Goal: Transaction & Acquisition: Purchase product/service

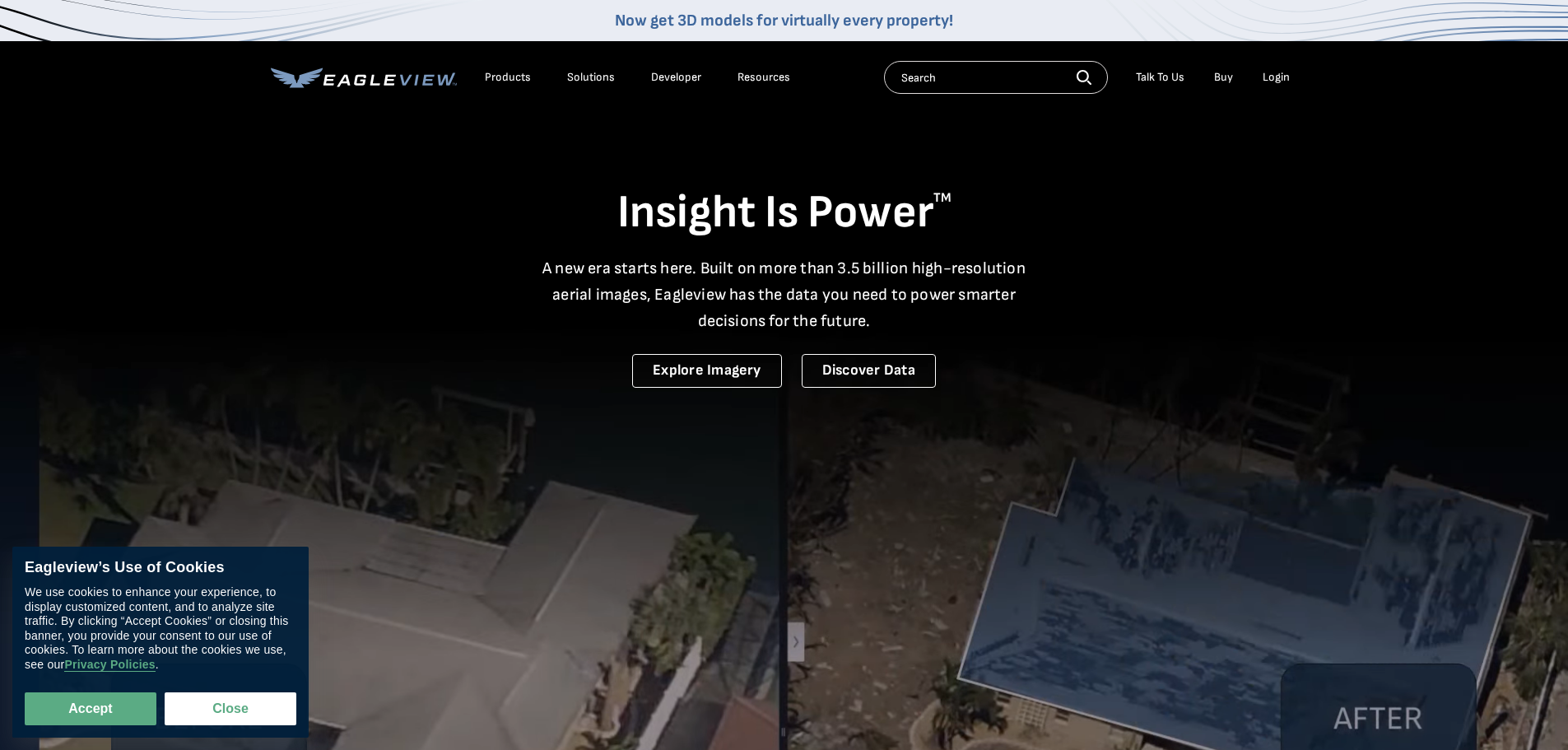
click at [1276, 79] on div "Login" at bounding box center [1276, 77] width 27 height 15
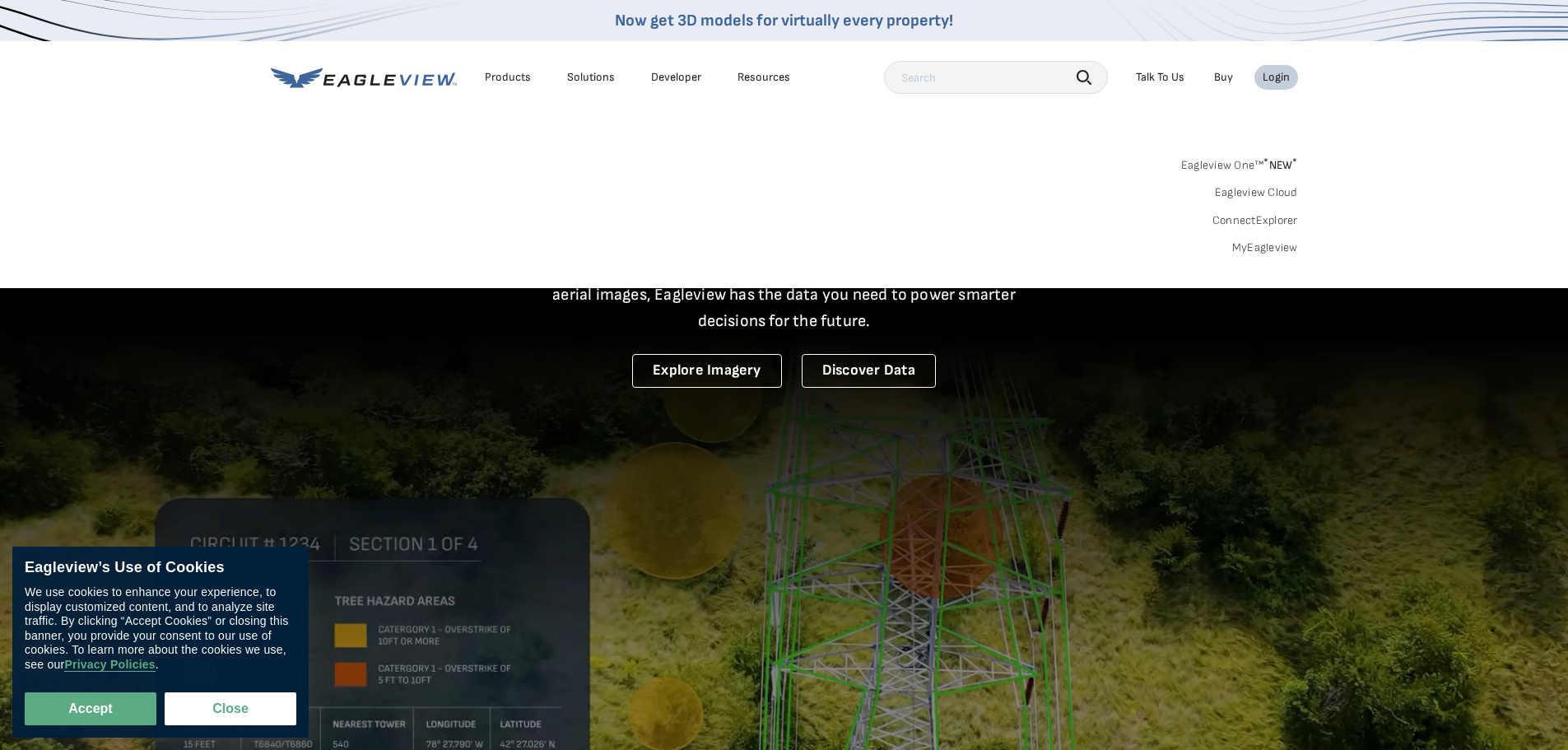
click at [1250, 253] on link "MyEagleview" at bounding box center [1265, 248] width 66 height 15
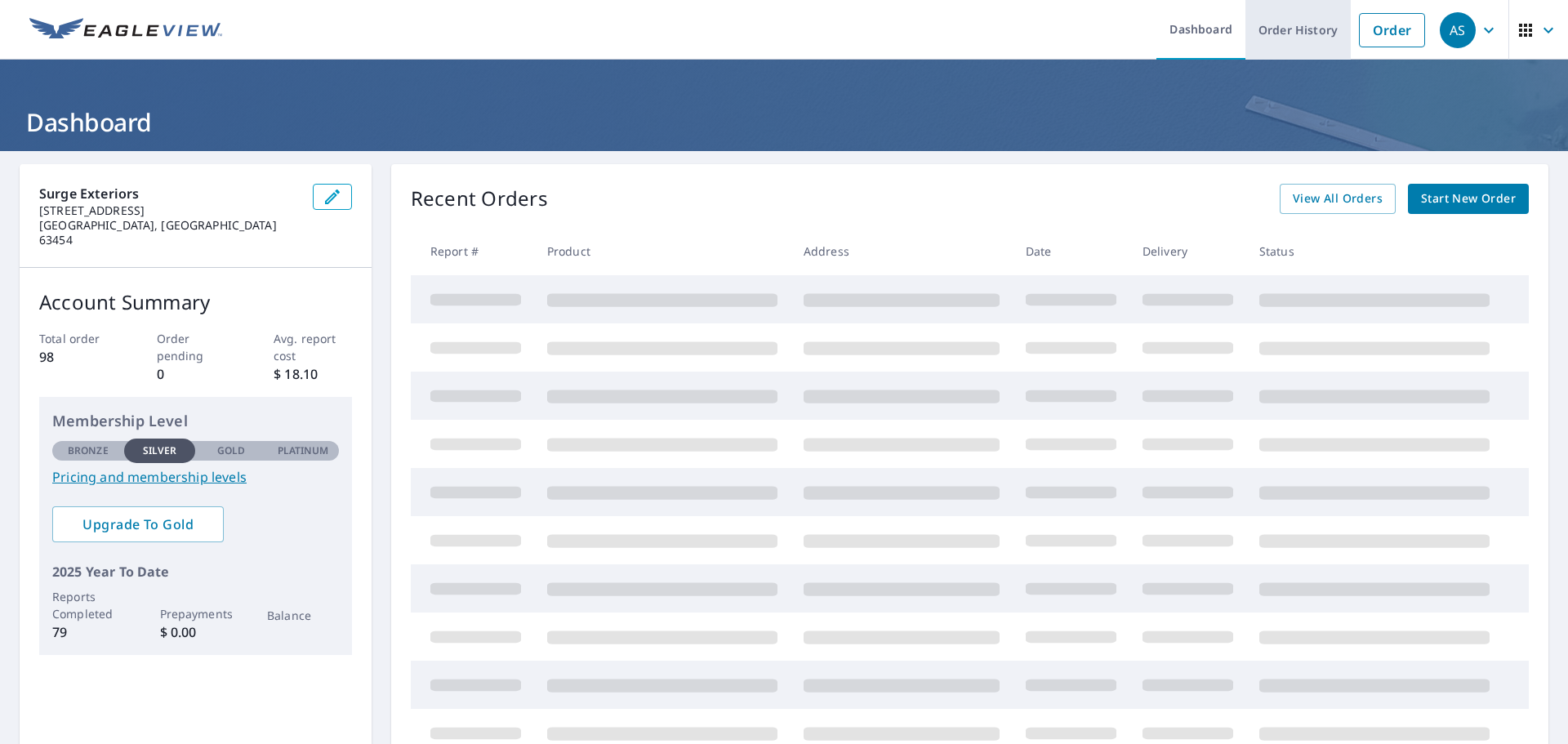
click at [1278, 58] on link "Order History" at bounding box center [1298, 29] width 105 height 59
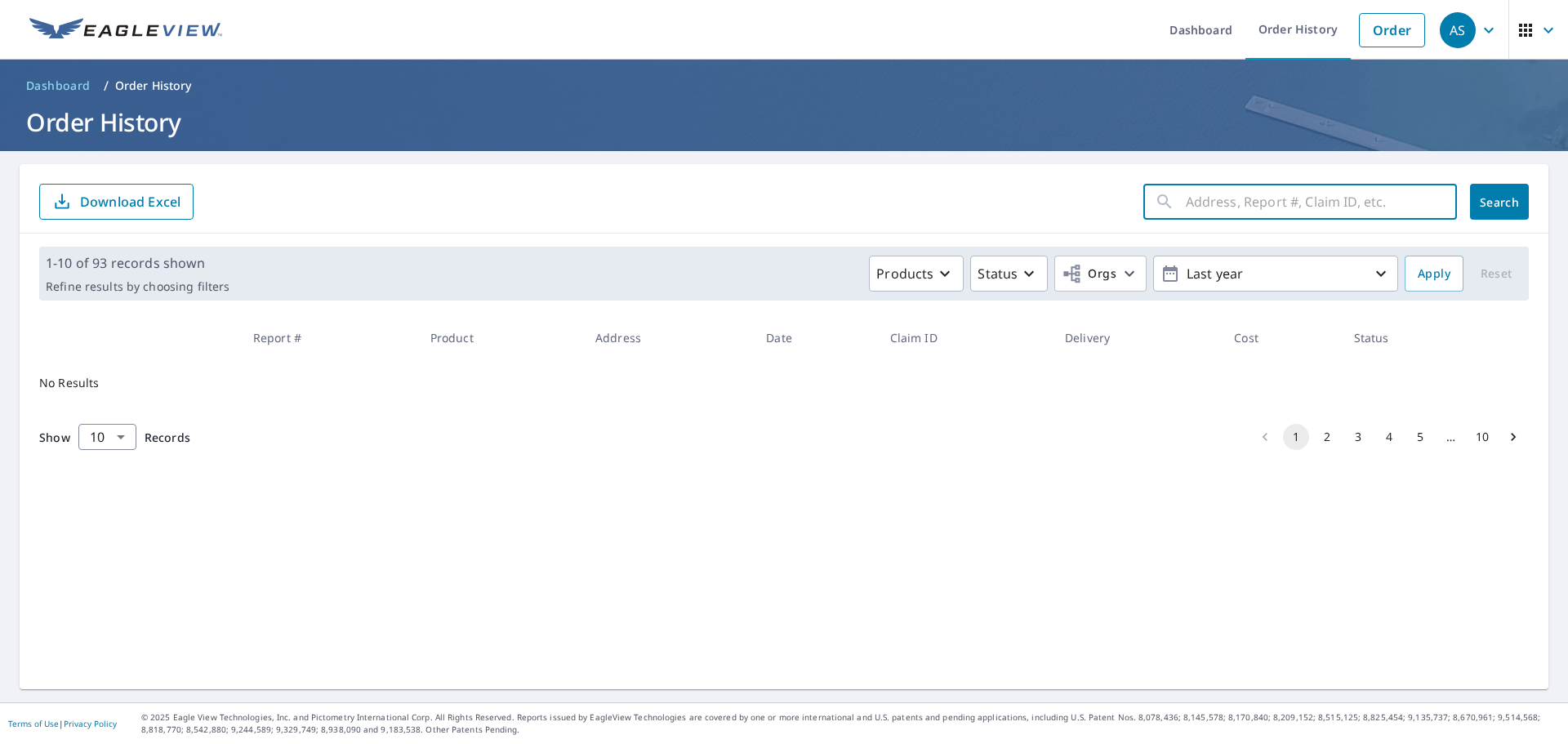
click at [1188, 221] on input "text" at bounding box center [1321, 201] width 271 height 46
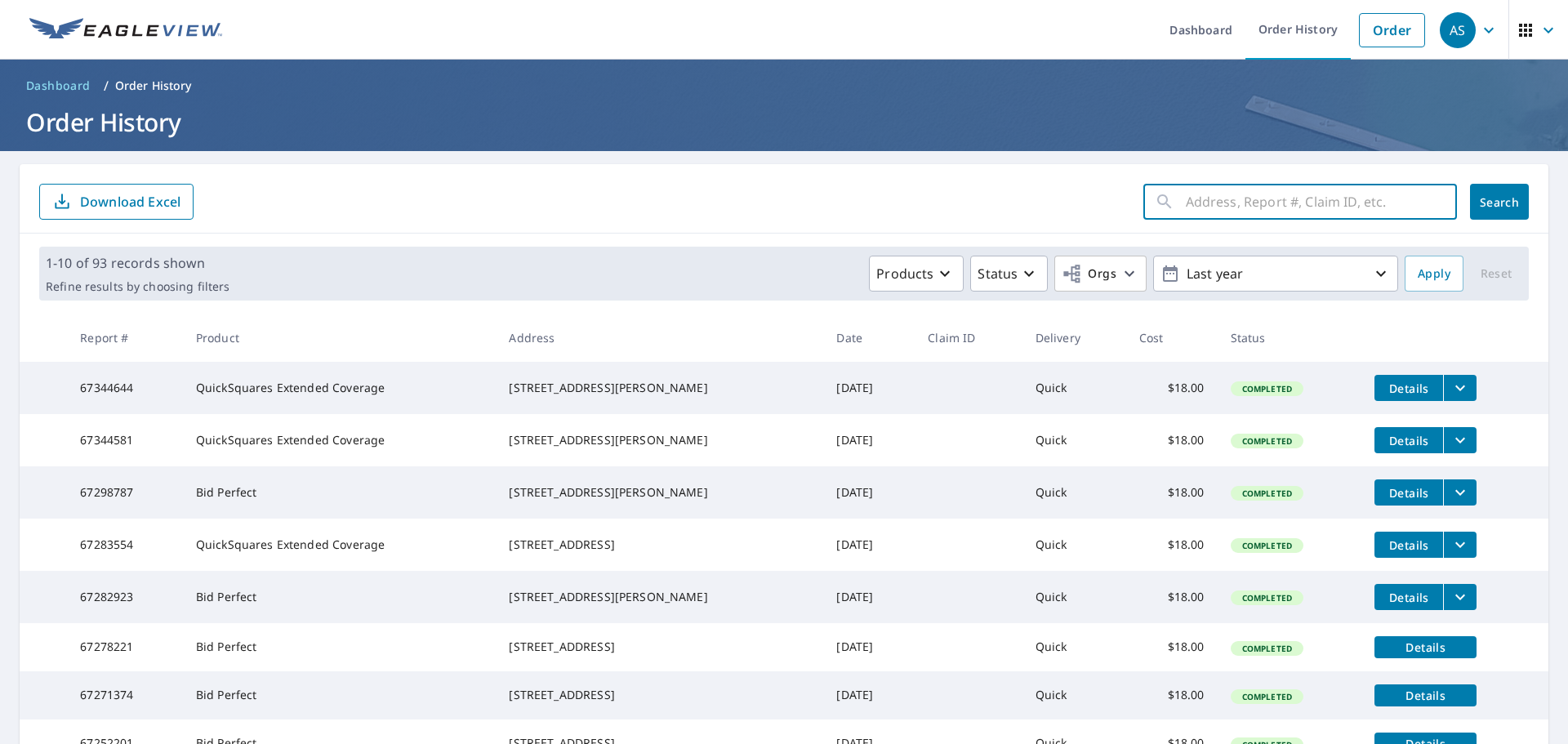
type input "2"
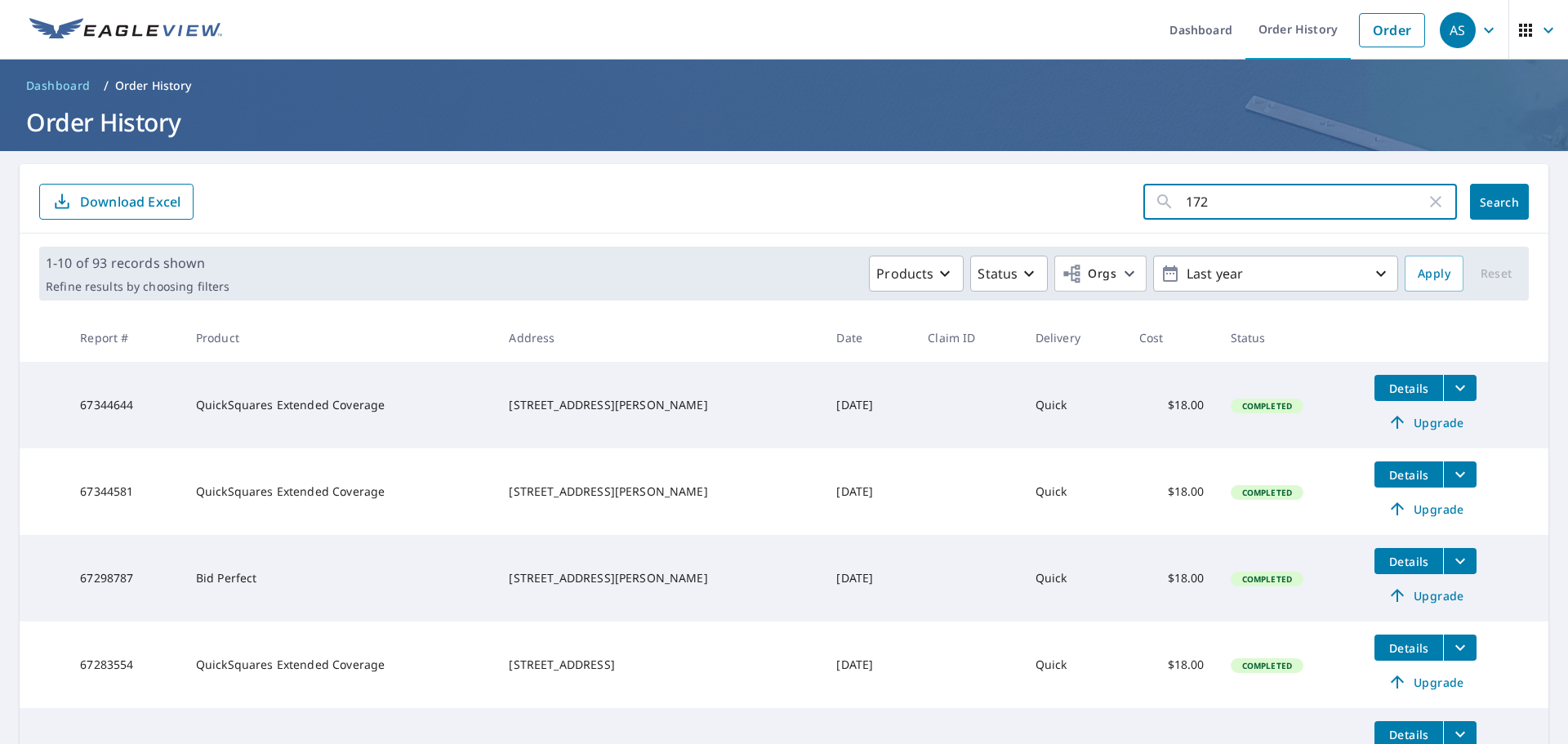
type input "1728"
click button "Search" at bounding box center [1500, 201] width 59 height 36
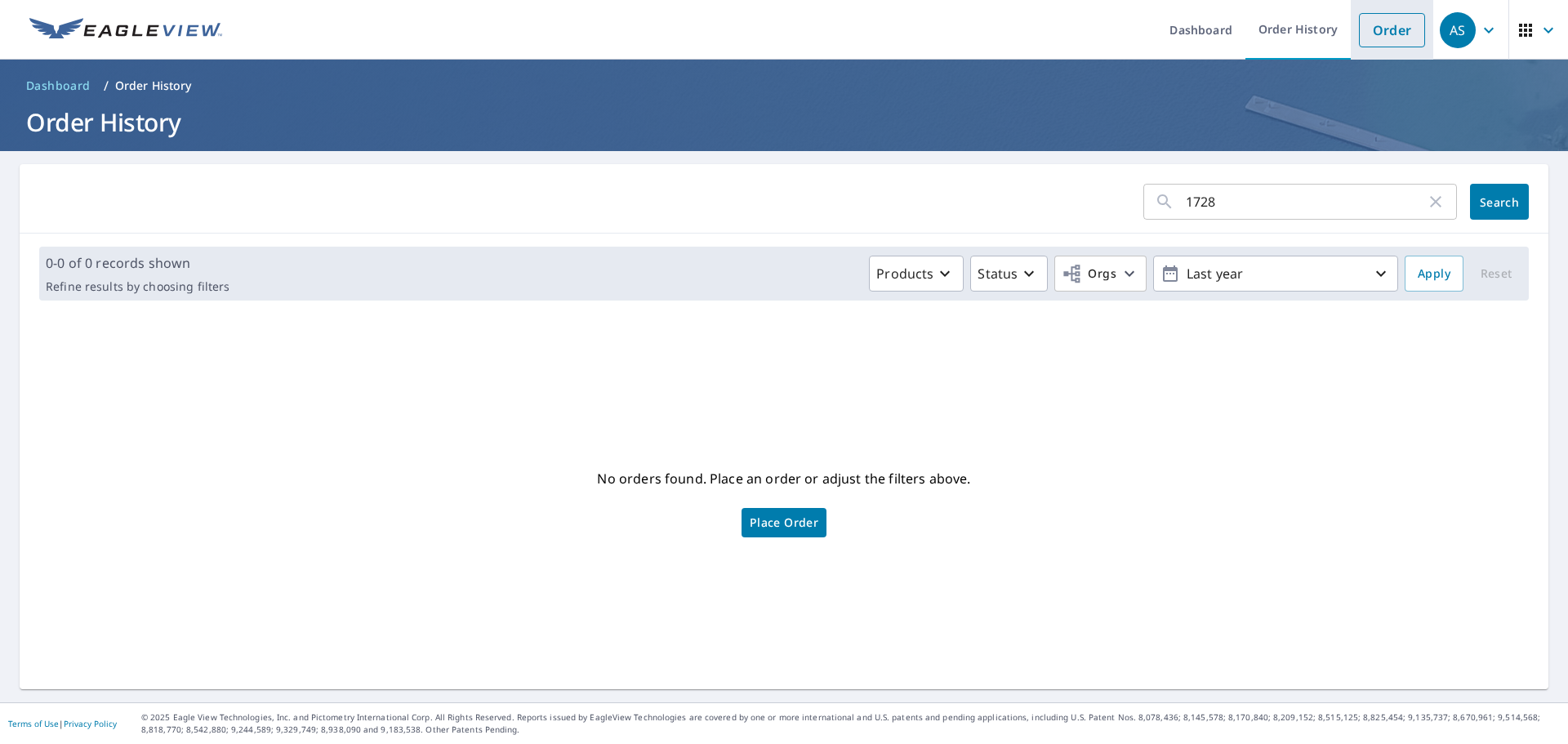
click at [1368, 40] on link "Order" at bounding box center [1392, 30] width 66 height 34
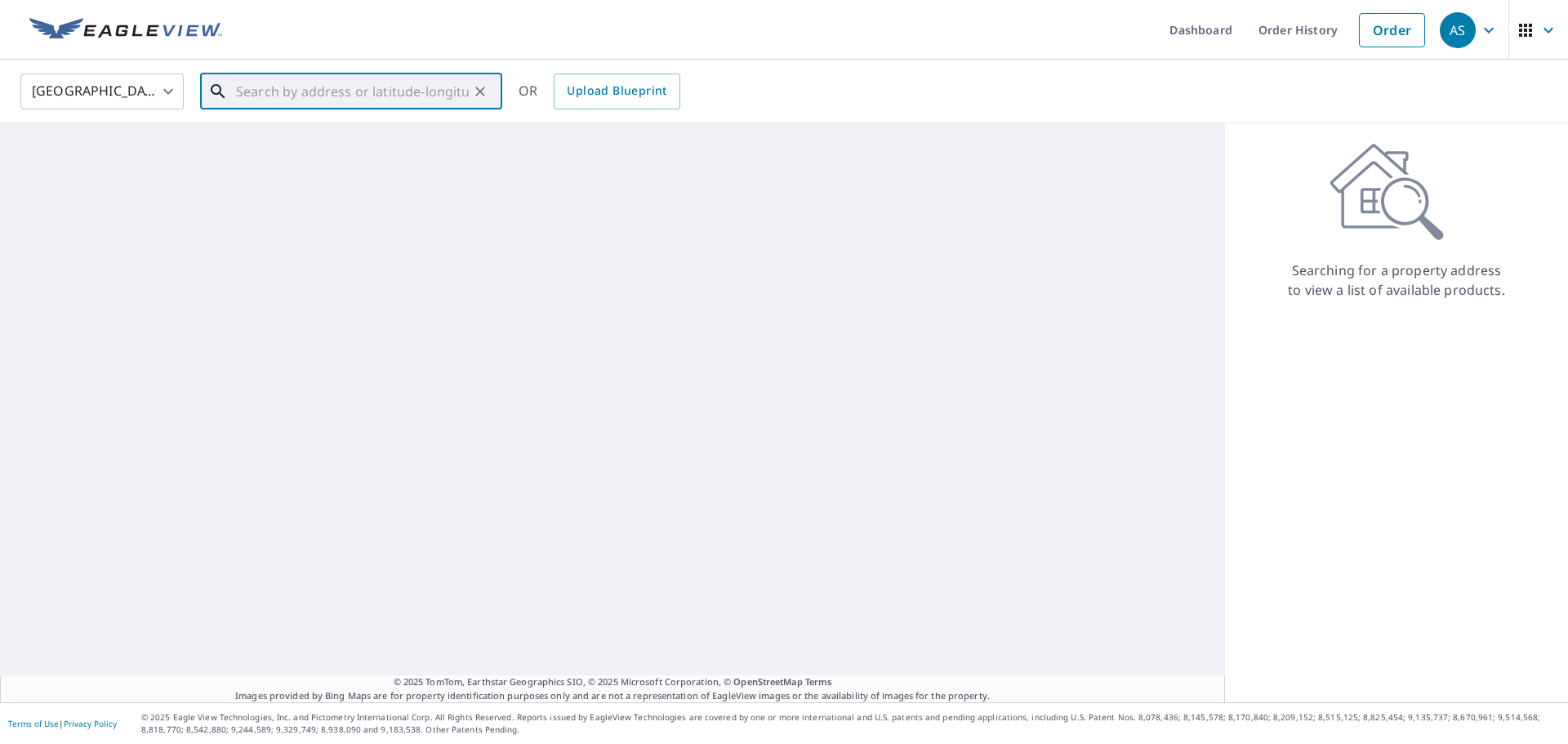
click at [400, 92] on input "text" at bounding box center [352, 91] width 233 height 46
paste input "1728 Spruce St Quincy, IL"
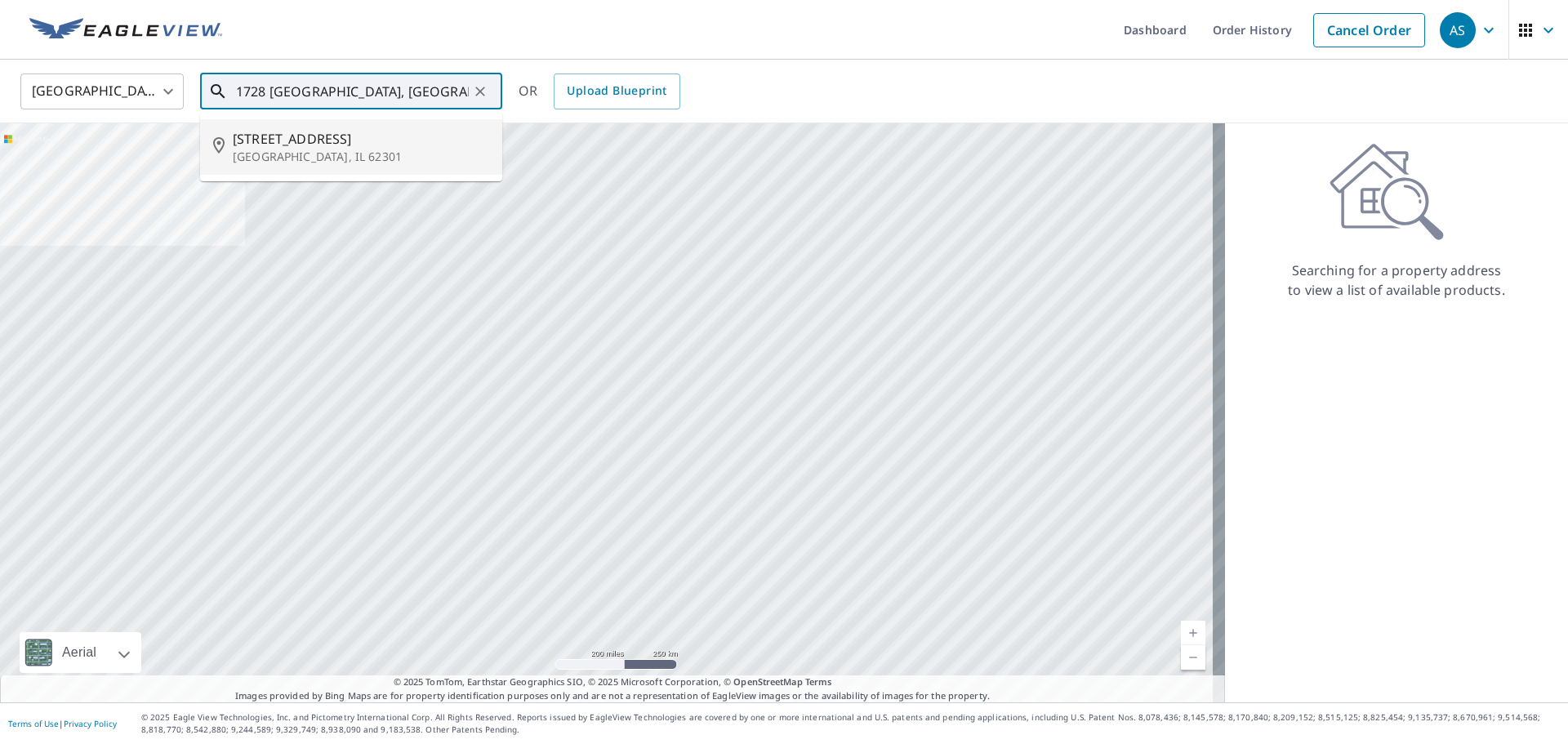
click at [344, 138] on span "1728 Spruce St" at bounding box center [361, 139] width 257 height 20
type input "1728 Spruce St Quincy, IL 62301"
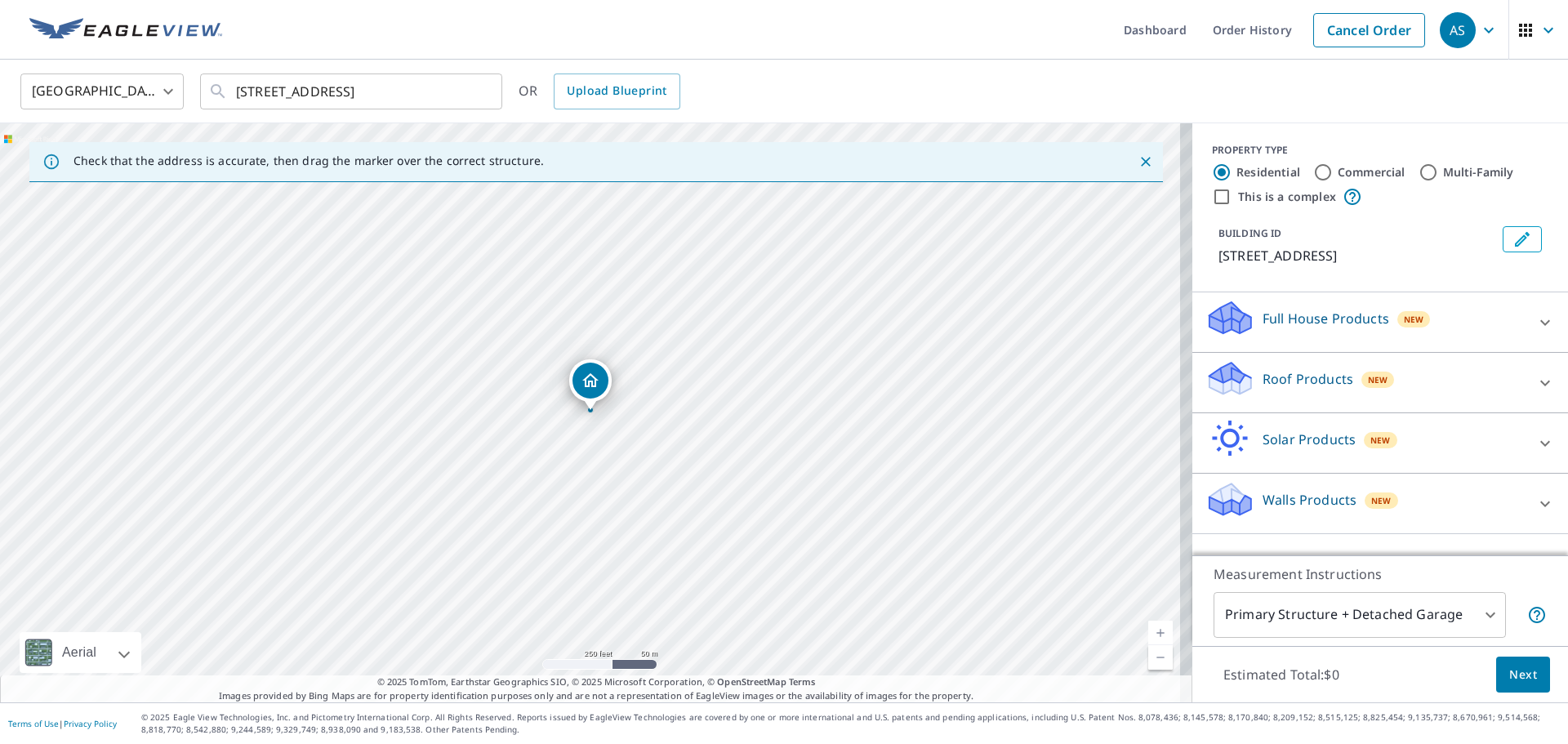
click at [1426, 384] on div "Roof Products New" at bounding box center [1366, 383] width 320 height 47
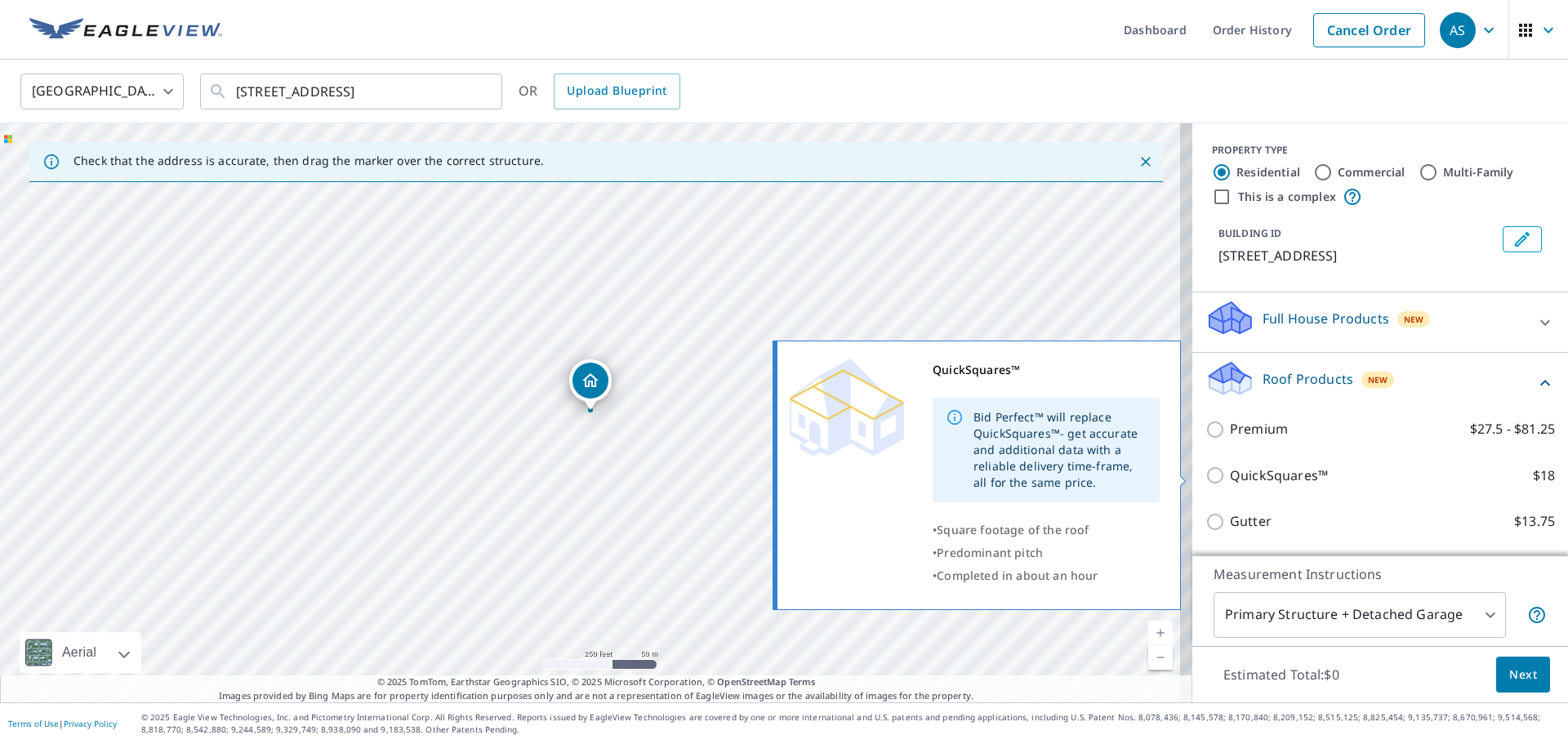
click at [1237, 465] on p "QuickSquares™" at bounding box center [1279, 475] width 98 height 20
click at [1230, 465] on input "QuickSquares™ $18" at bounding box center [1218, 475] width 24 height 20
checkbox input "true"
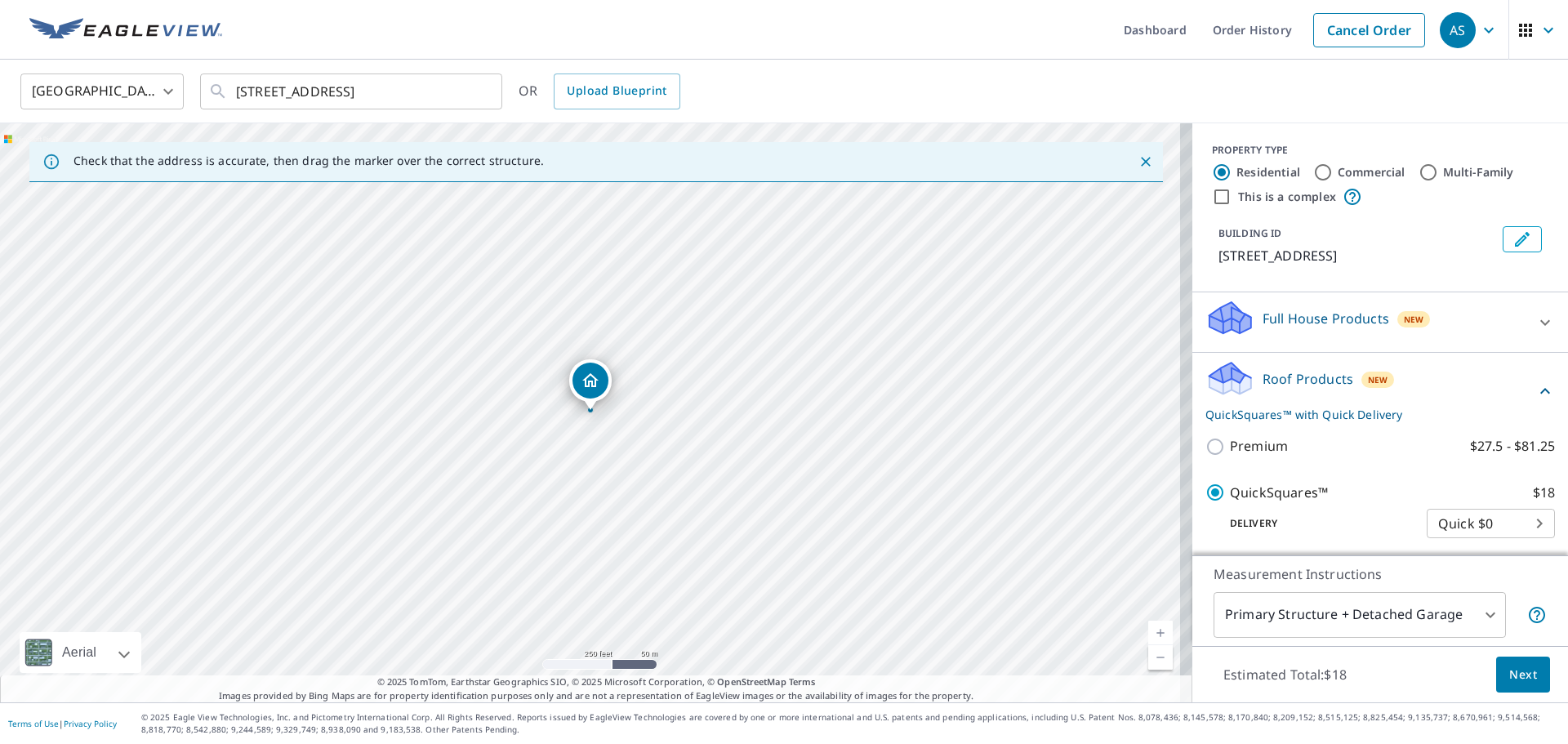
scroll to position [163, 0]
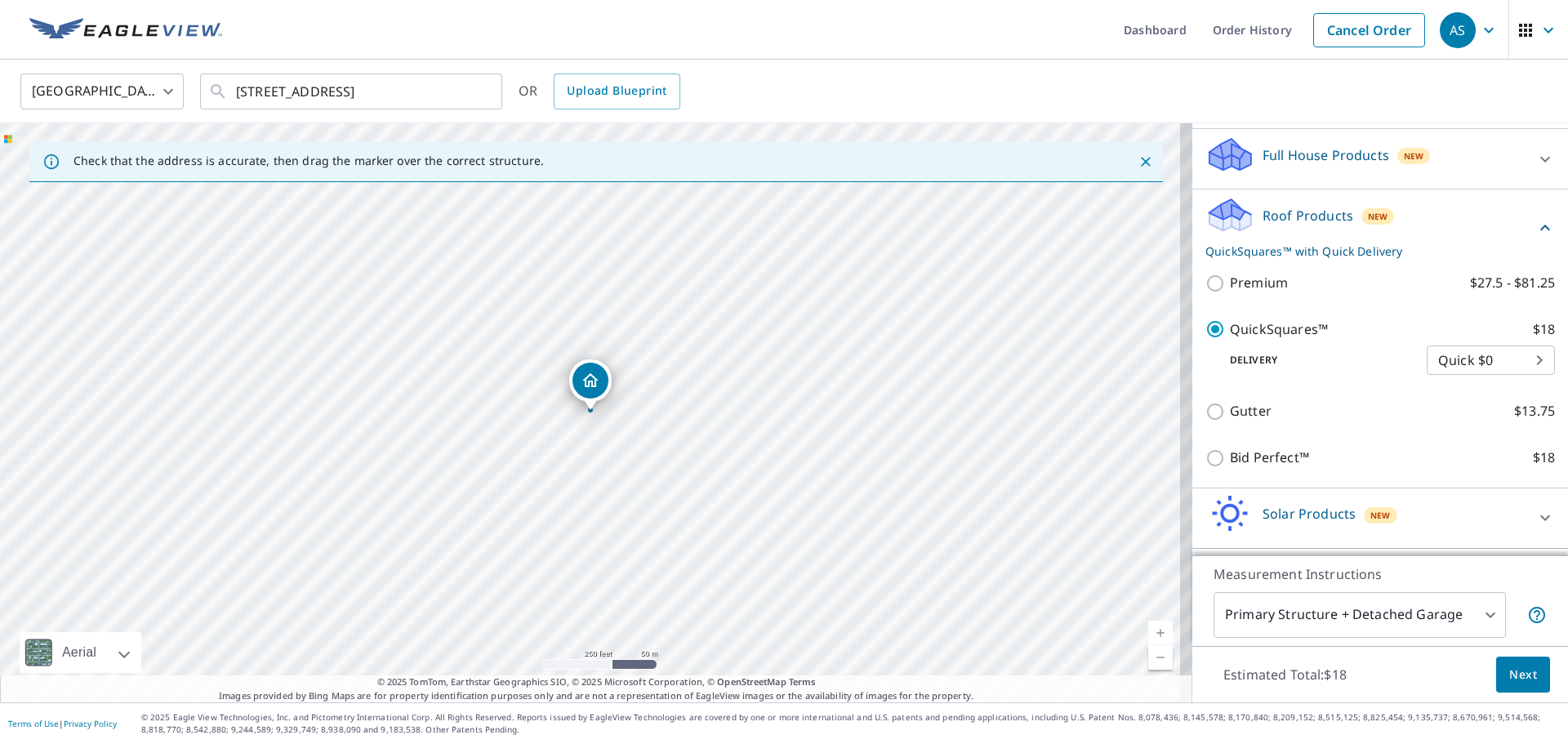
click at [1510, 676] on span "Next" at bounding box center [1523, 675] width 28 height 20
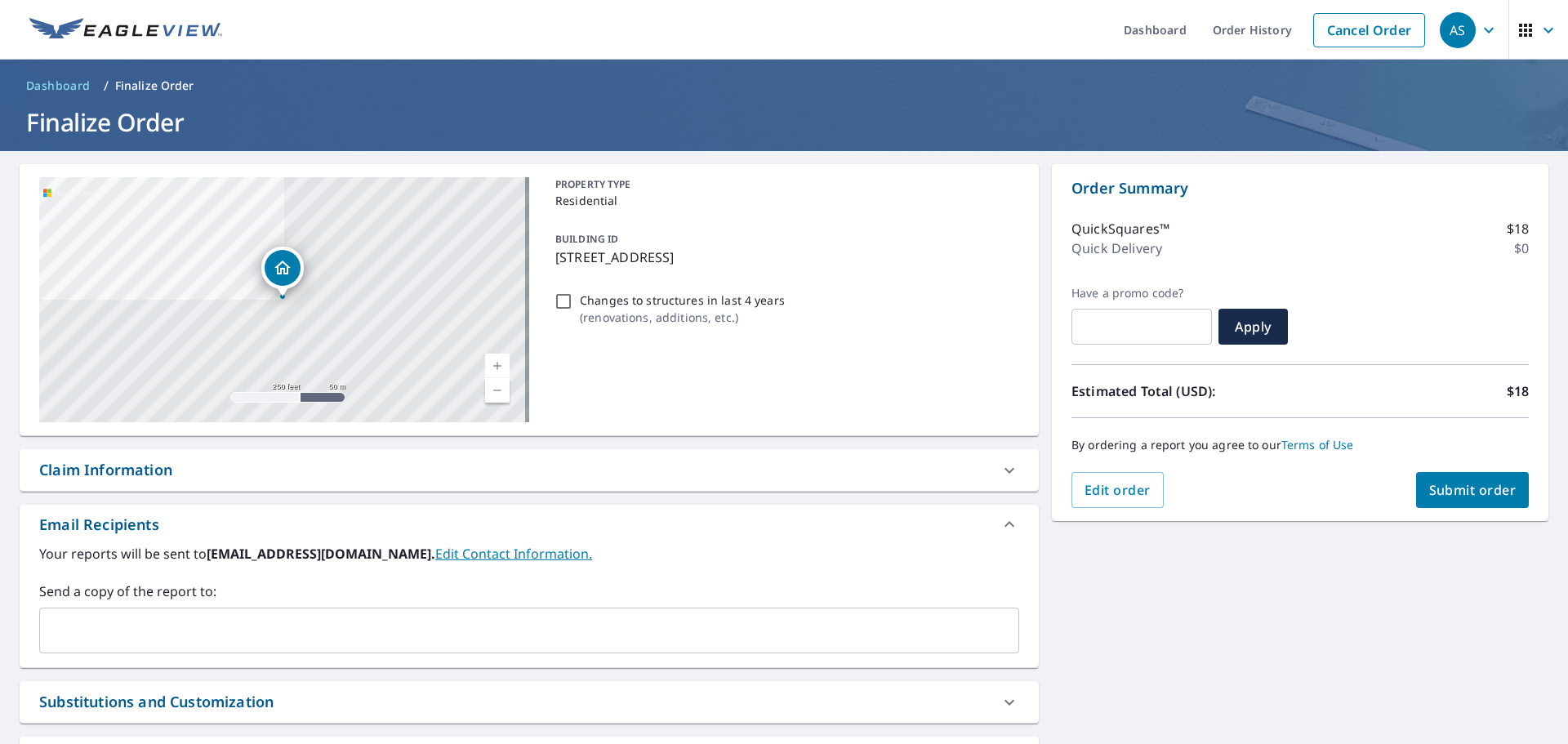
click at [1465, 495] on span "Submit order" at bounding box center [1473, 490] width 88 height 18
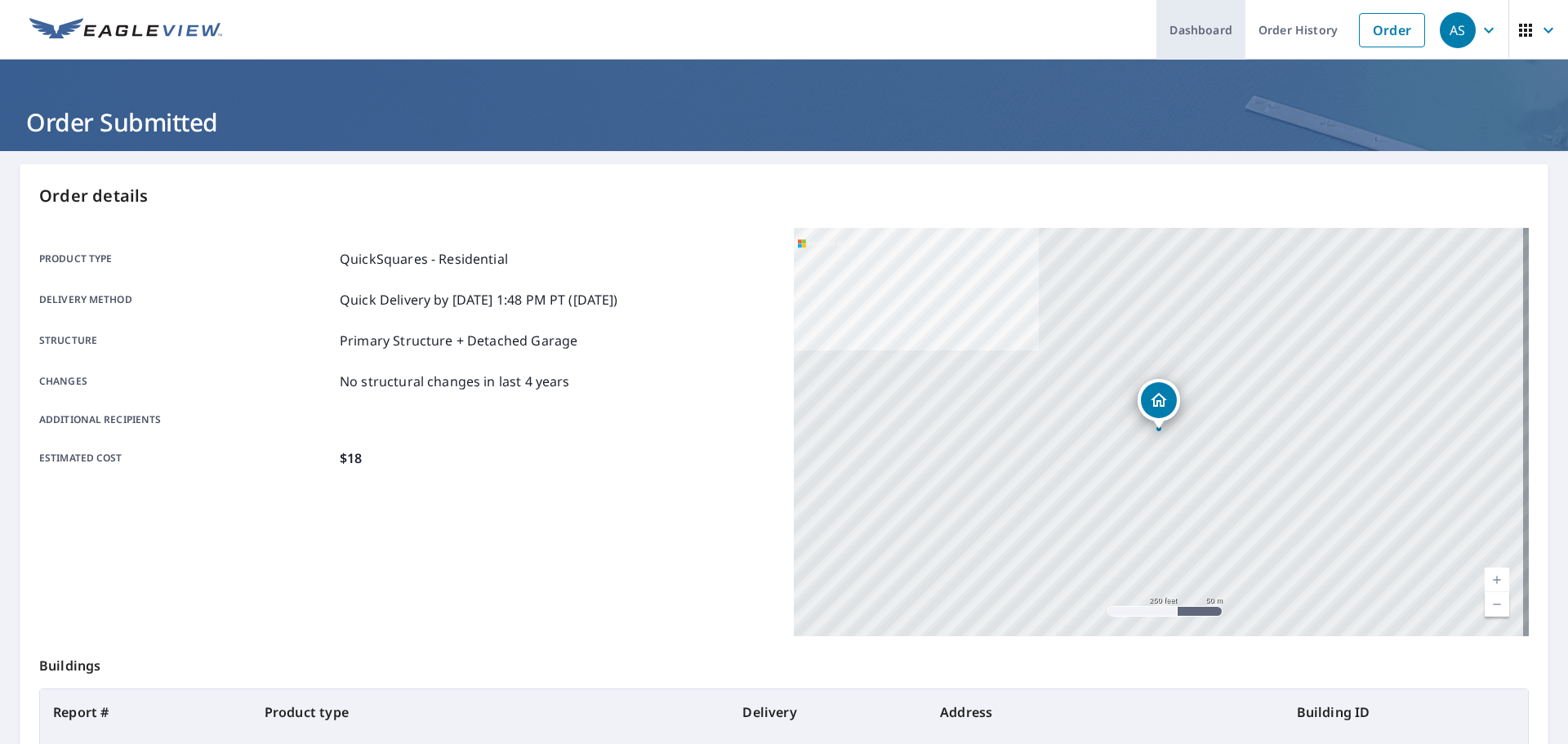
click at [1208, 37] on link "Dashboard" at bounding box center [1201, 29] width 89 height 59
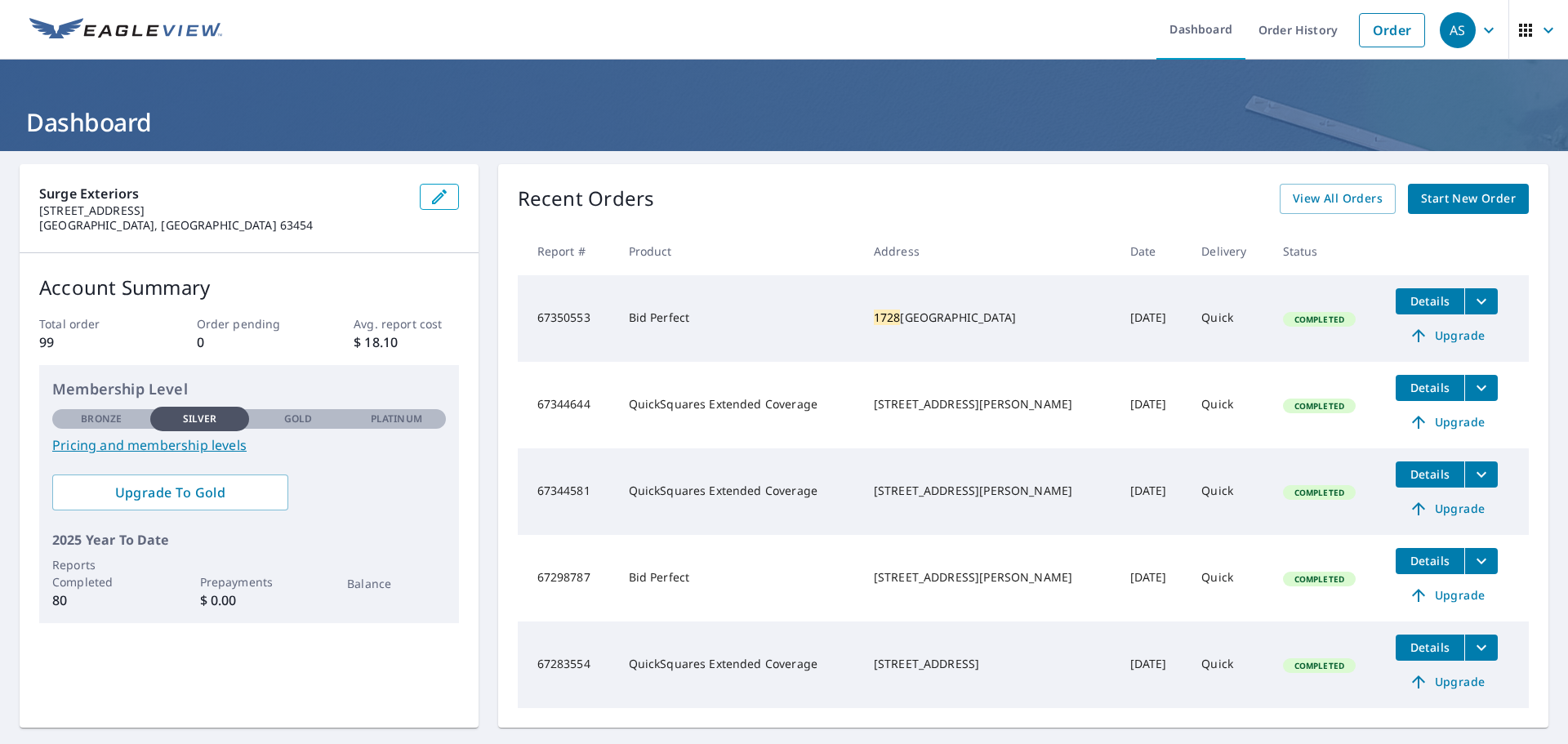
click at [1410, 304] on span "Details" at bounding box center [1430, 301] width 49 height 16
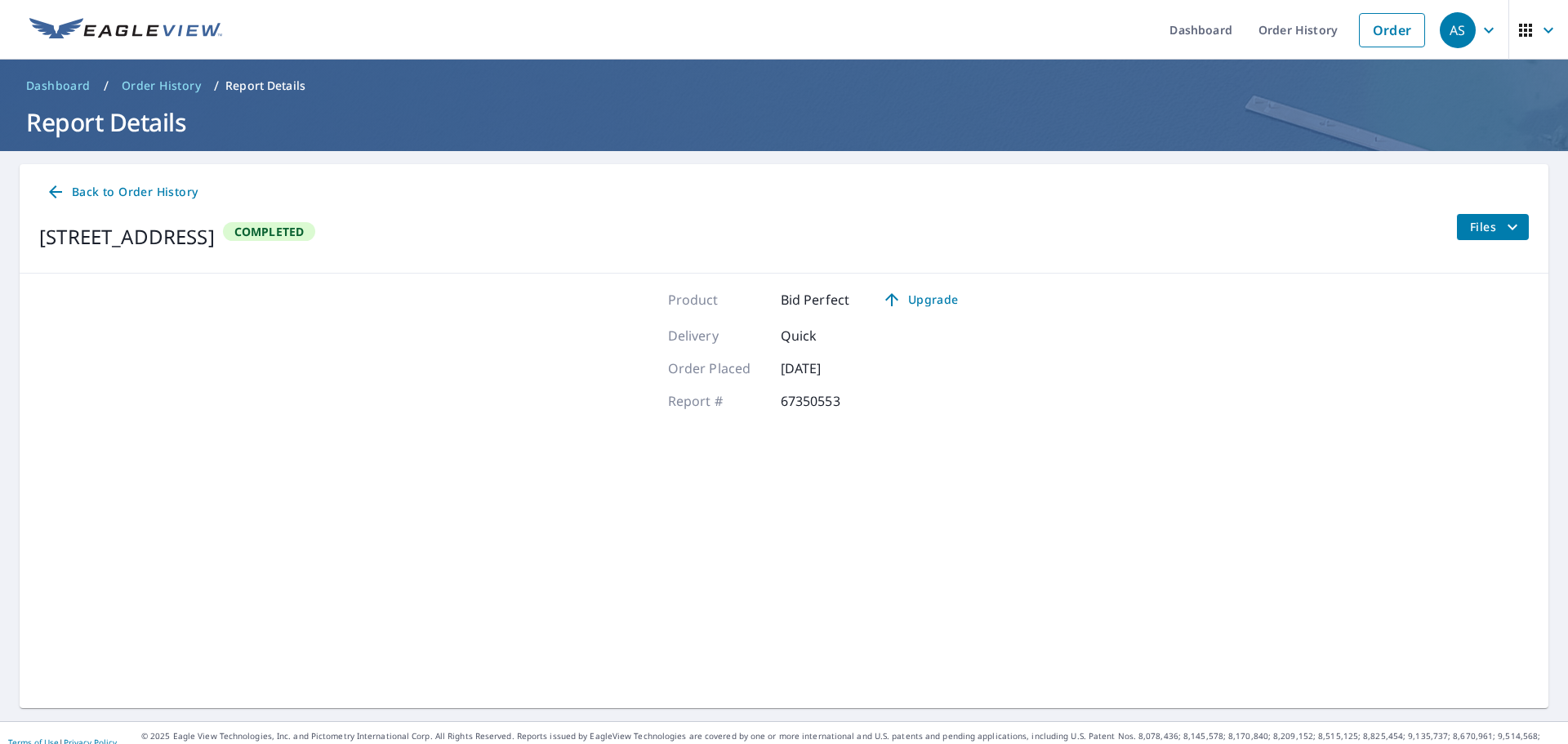
click at [1470, 232] on span "Files" at bounding box center [1496, 228] width 53 height 20
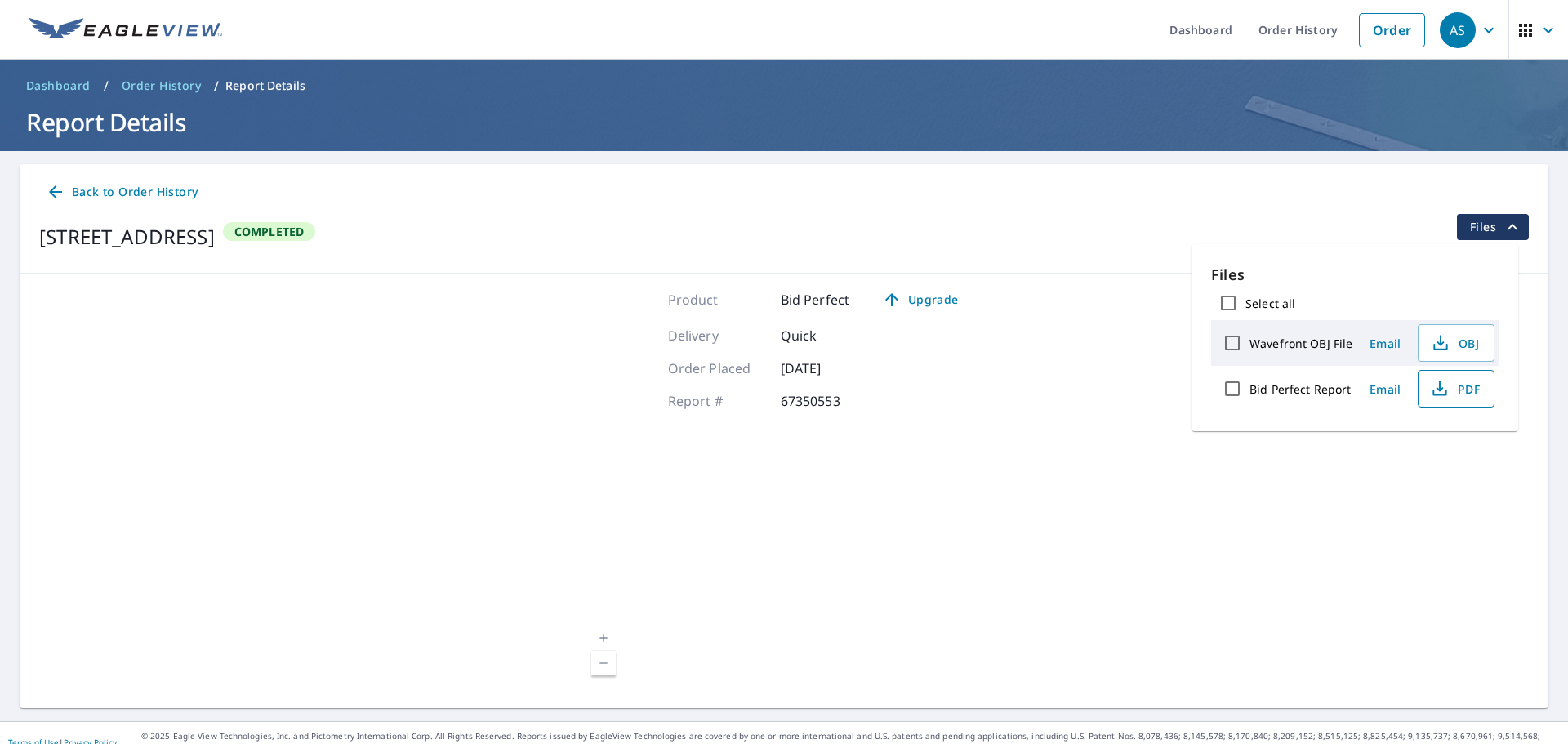
click at [1452, 385] on span "PDF" at bounding box center [1455, 389] width 53 height 20
